Goal: Find specific page/section: Find specific page/section

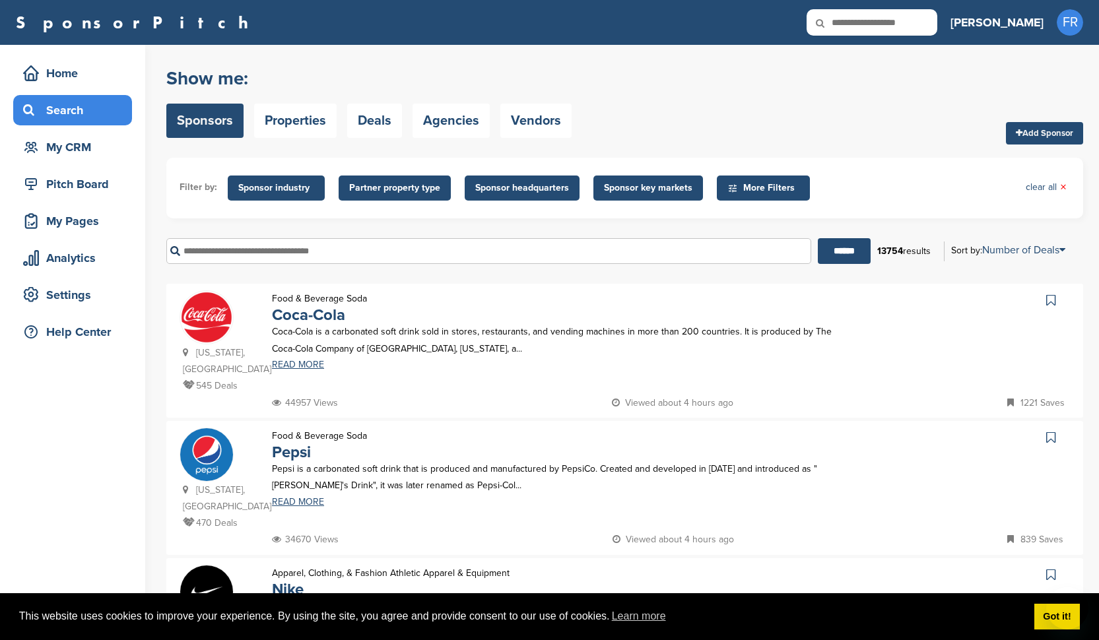
click at [851, 24] on icon at bounding box center [829, 23] width 45 height 28
click at [251, 251] on input "text" at bounding box center [488, 251] width 645 height 26
click at [1051, 616] on html "This website uses cookies to improve your experience. By using the site, you ag…" at bounding box center [549, 320] width 1099 height 640
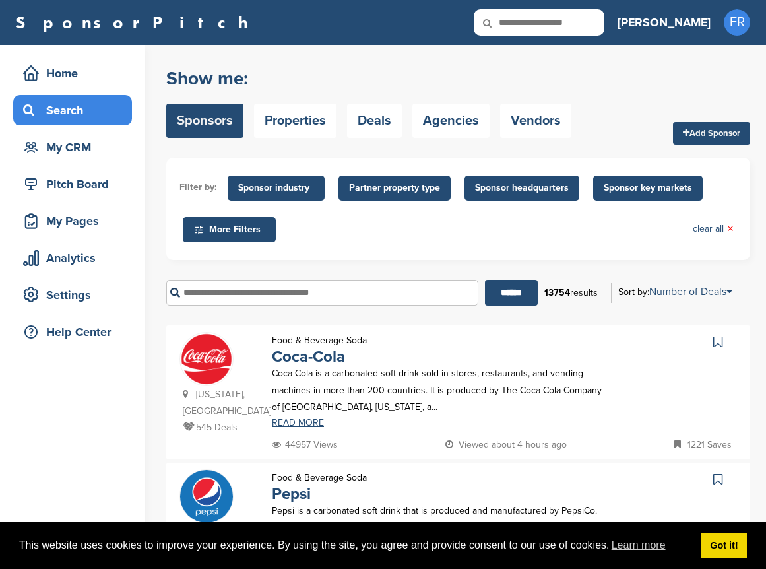
click at [766, 25] on html "This website uses cookies to improve your experience. By using the site, you ag…" at bounding box center [383, 284] width 766 height 569
click at [766, 20] on html "This website uses cookies to improve your experience. By using the site, you ag…" at bounding box center [383, 284] width 766 height 569
click at [766, 22] on html "This website uses cookies to improve your experience. By using the site, you ag…" at bounding box center [383, 284] width 766 height 569
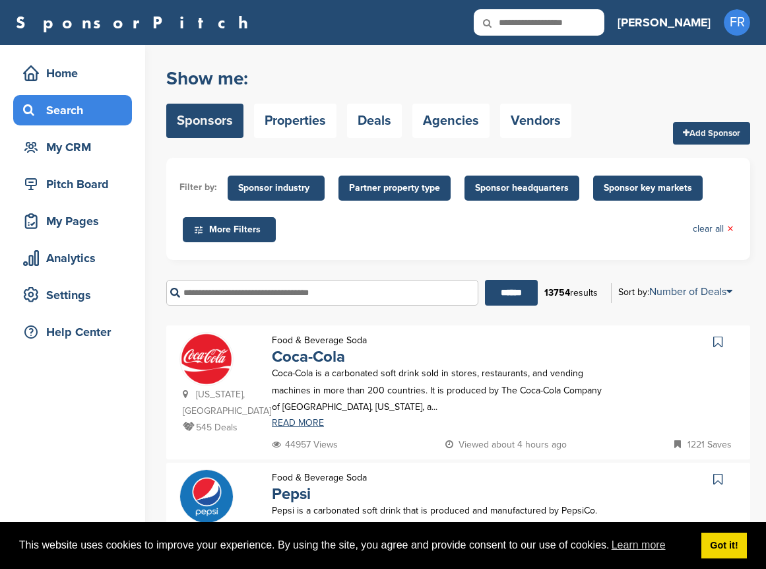
click at [766, 22] on html "This website uses cookies to improve your experience. By using the site, you ag…" at bounding box center [383, 284] width 766 height 569
drag, startPoint x: 0, startPoint y: 0, endPoint x: 891, endPoint y: 19, distance: 891.2
click at [766, 19] on html "This website uses cookies to improve your experience. By using the site, you ag…" at bounding box center [383, 284] width 766 height 569
click at [288, 252] on div "Filter by: Sponsor industry Sponsor Industry × Apparel, Clothing, & Fashion Acc…" at bounding box center [458, 209] width 584 height 102
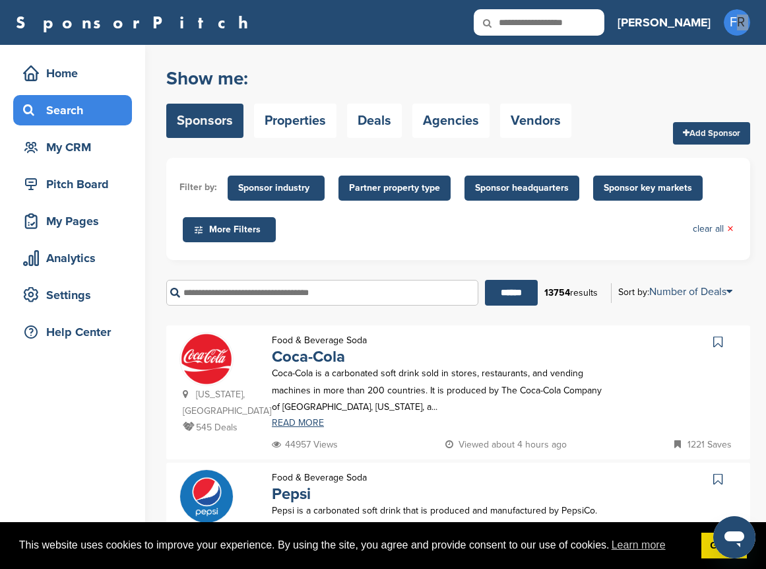
click at [288, 252] on div "Filter by: Sponsor industry Sponsor Industry × Apparel, Clothing, & Fashion Acc…" at bounding box center [458, 209] width 584 height 102
click at [506, 116] on link "Vendors" at bounding box center [535, 121] width 71 height 34
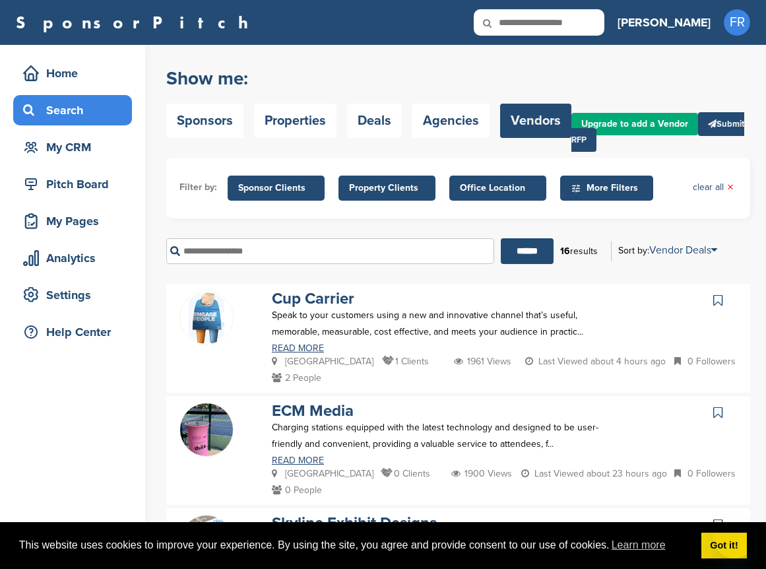
click at [519, 22] on icon at bounding box center [496, 23] width 45 height 28
click at [213, 249] on input "text" at bounding box center [330, 251] width 328 height 26
click at [176, 248] on input "text" at bounding box center [330, 251] width 328 height 26
